Goal: Information Seeking & Learning: Check status

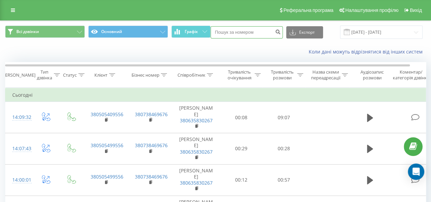
click at [241, 33] on input at bounding box center [247, 32] width 72 height 12
paste input "[PHONE_NUMBER]"
click at [234, 32] on input "[PHONE_NUMBER]" at bounding box center [247, 32] width 72 height 12
click at [232, 31] on input "38050-382-3433" at bounding box center [247, 32] width 72 height 12
click at [219, 30] on input "38050382-3433" at bounding box center [247, 32] width 72 height 12
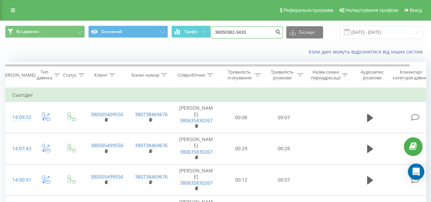
click at [238, 33] on input "38050382-3433" at bounding box center [247, 32] width 72 height 12
type input "380503823433"
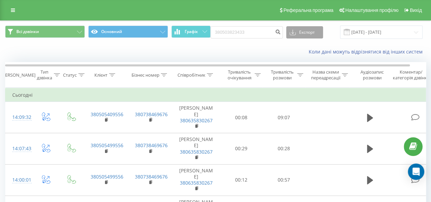
click at [311, 35] on button "Експорт" at bounding box center [304, 32] width 37 height 12
click at [275, 40] on div "Всі дзвінки Основний Графік 380503823433 Експорт .csv .xls .xlsx 19.07.2025 - 1…" at bounding box center [215, 32] width 430 height 23
click at [276, 35] on button "submit" at bounding box center [278, 32] width 9 height 12
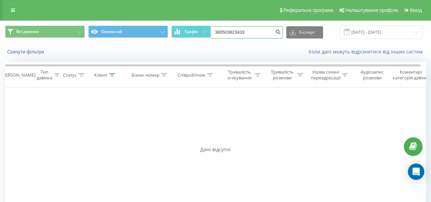
click at [247, 34] on input "380503823433" at bounding box center [247, 32] width 72 height 12
click at [236, 46] on div "Скинути фільтри Коли дані можуть відрізнятися вiд інших систем" at bounding box center [215, 52] width 430 height 16
click at [17, 11] on link at bounding box center [13, 10] width 12 height 10
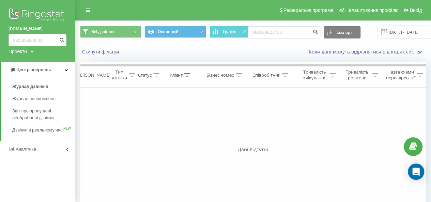
click at [36, 15] on img at bounding box center [38, 15] width 58 height 17
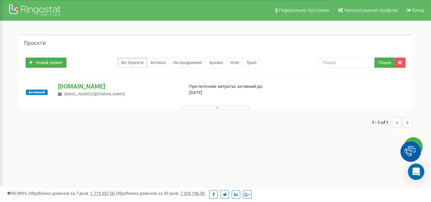
click at [69, 87] on p "[DOMAIN_NAME]" at bounding box center [118, 86] width 120 height 9
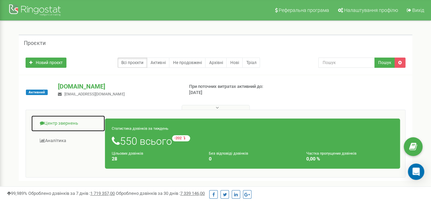
click at [58, 123] on link "Центр звернень" at bounding box center [68, 123] width 74 height 17
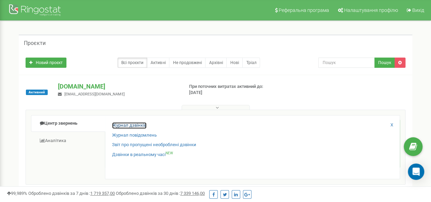
click at [127, 127] on link "Журнал дзвінків" at bounding box center [129, 125] width 34 height 6
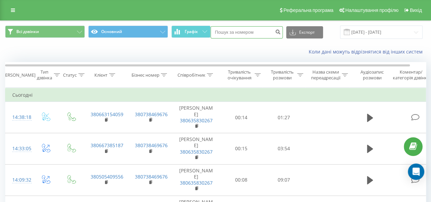
click at [242, 32] on input at bounding box center [247, 32] width 72 height 12
paste input "[PHONE_NUMBER]"
click at [232, 33] on input "[PHONE_NUMBER]" at bounding box center [247, 32] width 72 height 12
click at [239, 32] on input "38050382-3433" at bounding box center [247, 32] width 72 height 12
click at [219, 33] on input "380503823433" at bounding box center [247, 32] width 72 height 12
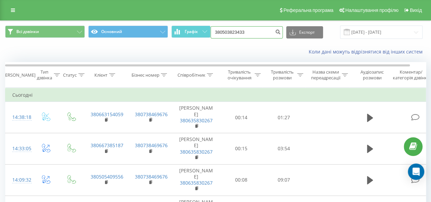
click at [264, 34] on input "380503823433" at bounding box center [247, 32] width 72 height 12
type input "380503823433"
click at [278, 33] on icon "submit" at bounding box center [278, 31] width 6 height 4
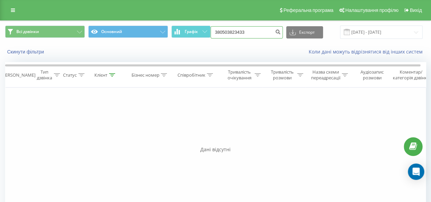
drag, startPoint x: 254, startPoint y: 34, endPoint x: 223, endPoint y: 30, distance: 31.7
click at [223, 30] on input "380503823433" at bounding box center [247, 32] width 72 height 12
paste input "66-315-4059"
click at [231, 31] on input "38066-315-4059" at bounding box center [247, 32] width 72 height 12
click at [238, 32] on input "38066315-4059" at bounding box center [247, 32] width 72 height 12
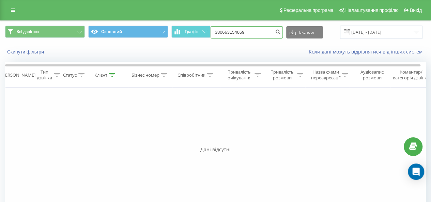
click at [260, 32] on input "380663154059" at bounding box center [247, 32] width 72 height 12
type input "380663154059"
click at [277, 30] on icon "submit" at bounding box center [278, 31] width 6 height 4
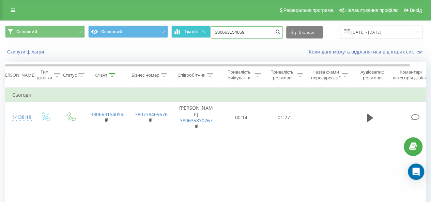
drag, startPoint x: 253, startPoint y: 30, endPoint x: 204, endPoint y: 34, distance: 48.5
click at [204, 34] on div "Основний Основний Графік 380663154059 Експорт .csv .xls .xlsx [DATE] - [DATE]" at bounding box center [215, 32] width 421 height 13
